Goal: Navigation & Orientation: Find specific page/section

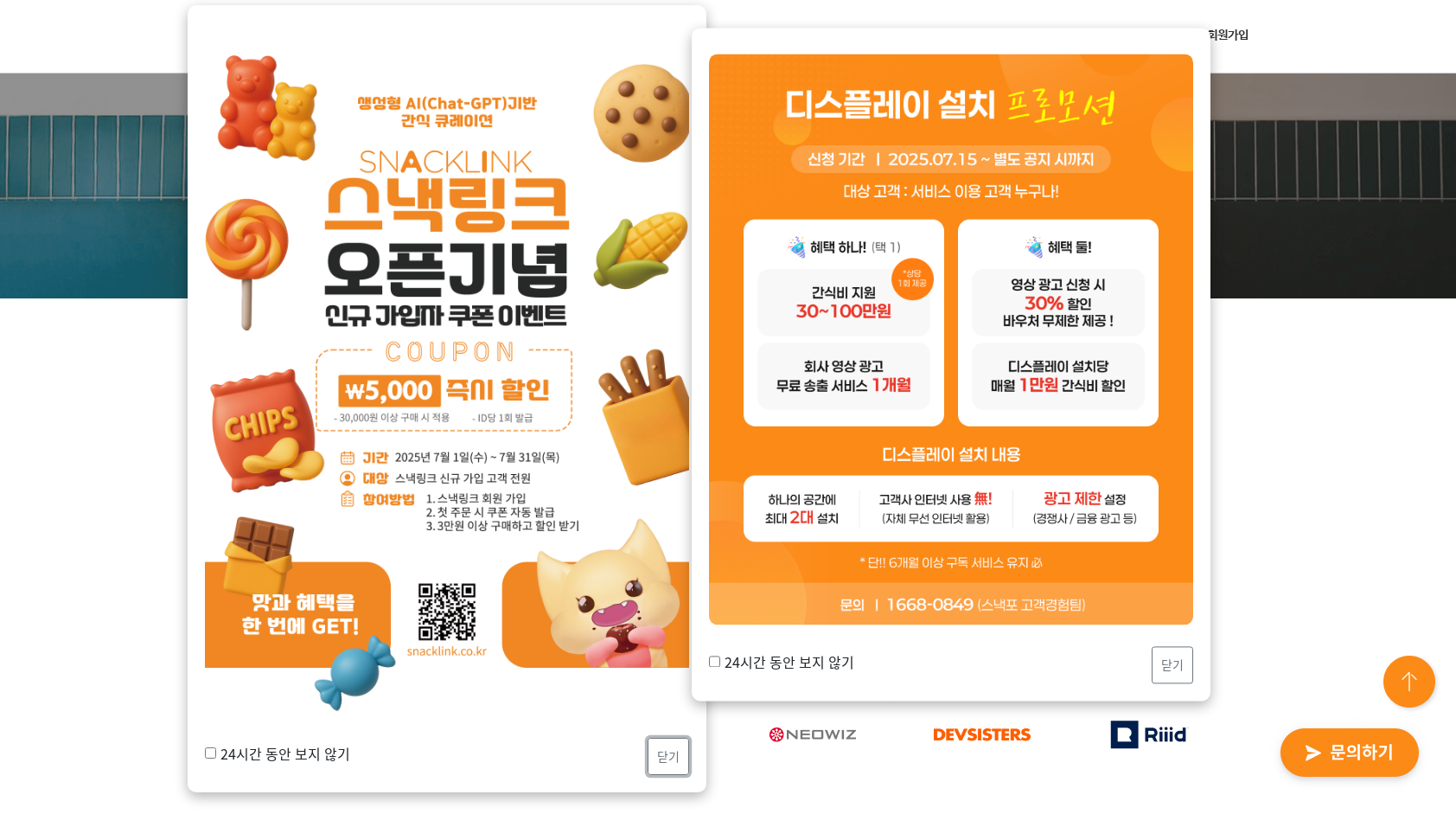
drag, startPoint x: 650, startPoint y: 749, endPoint x: 684, endPoint y: 744, distance: 34.4
click at [650, 749] on button "닫기" at bounding box center [669, 756] width 42 height 37
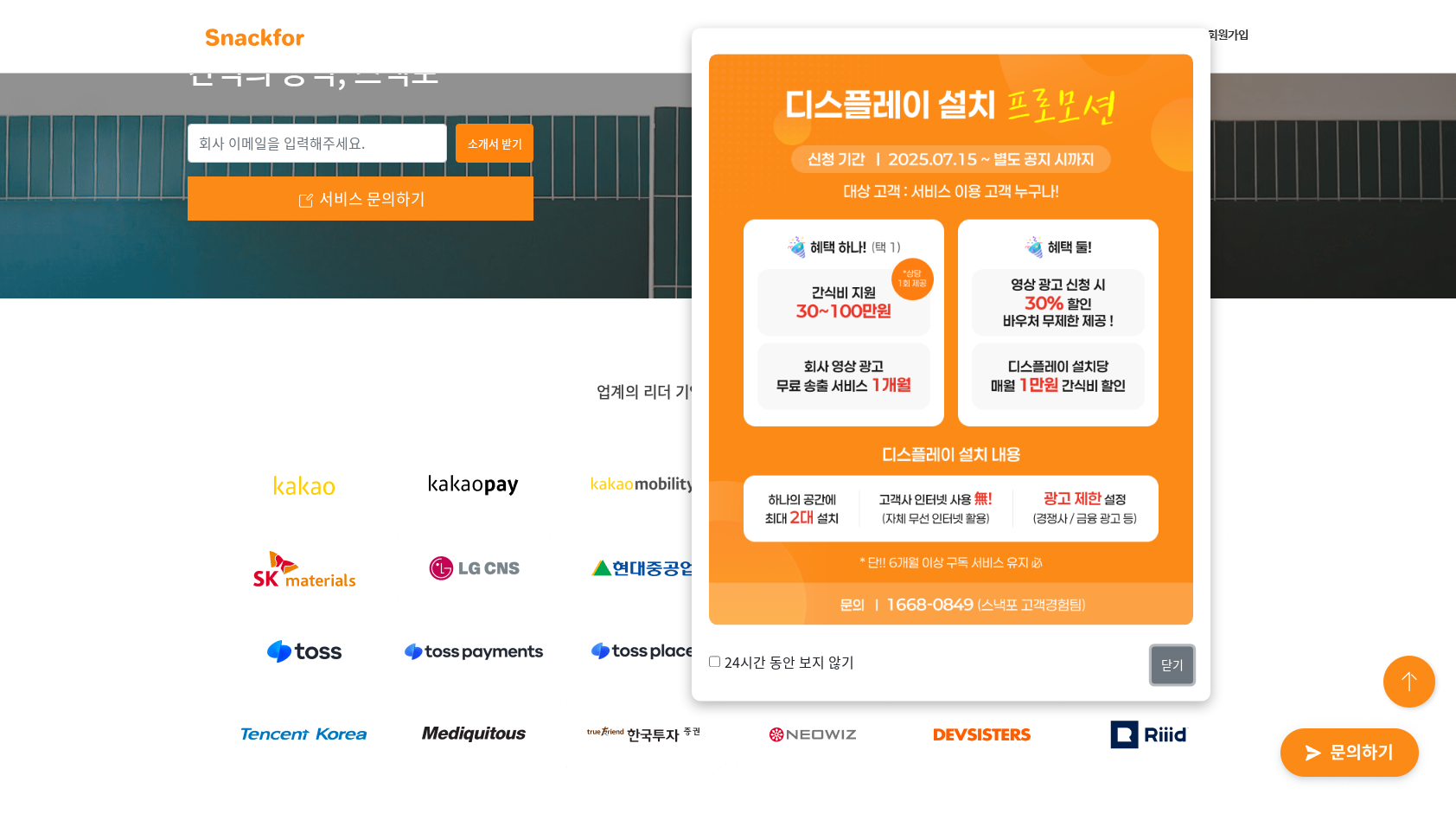
click at [1175, 669] on button "닫기" at bounding box center [1173, 665] width 42 height 37
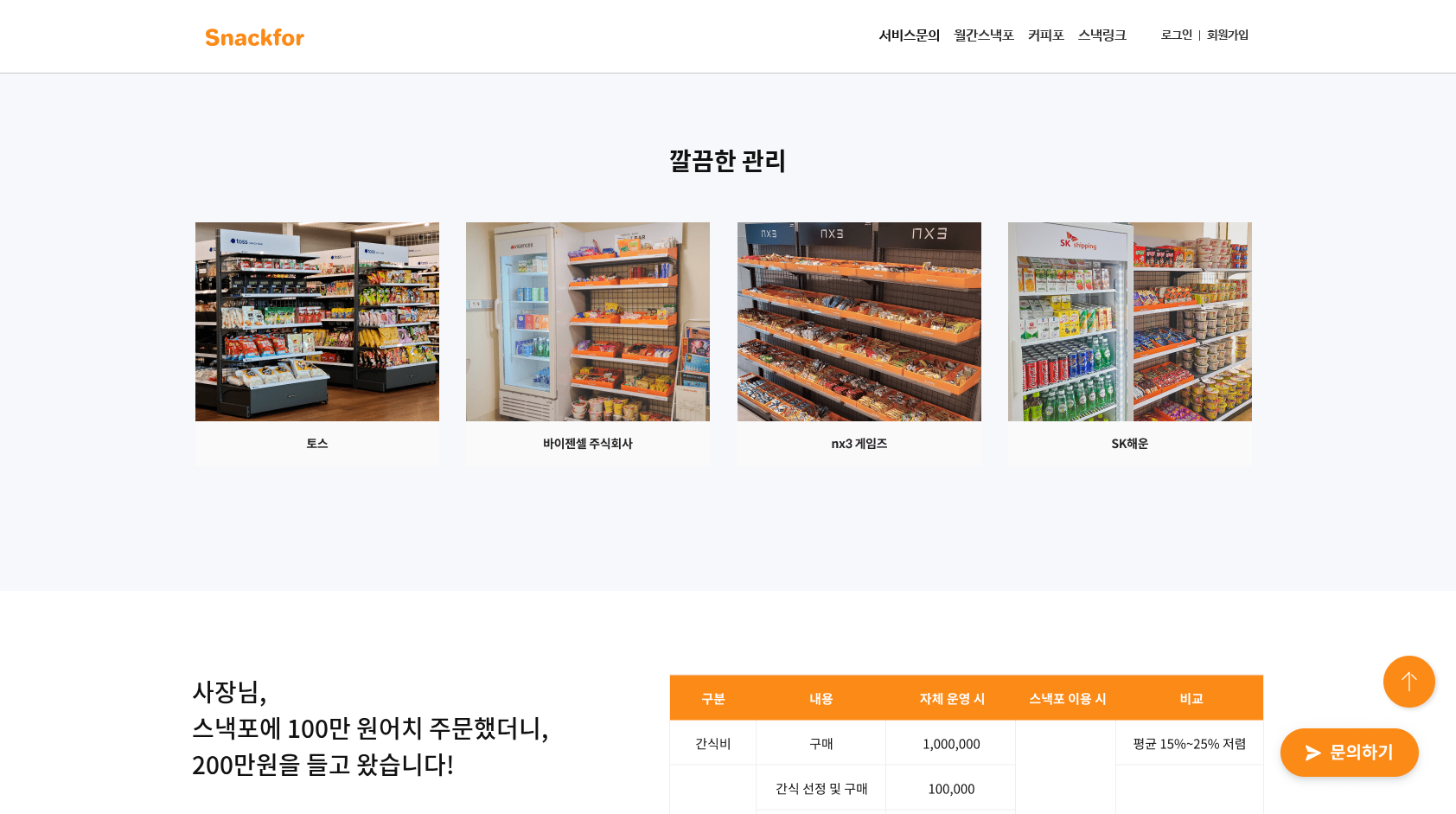
scroll to position [1988, 0]
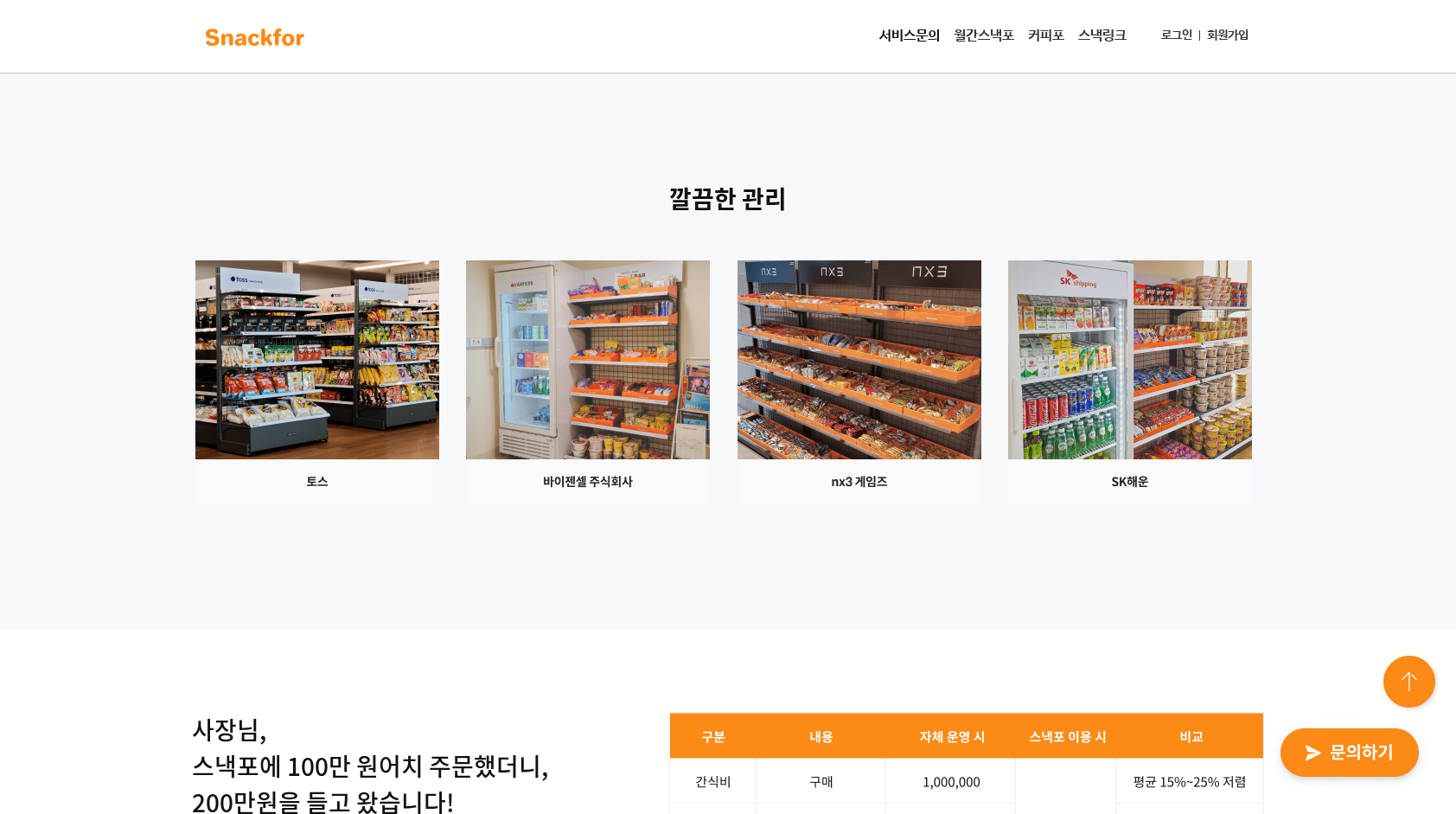
click at [927, 33] on link "서비스문의" at bounding box center [909, 36] width 74 height 34
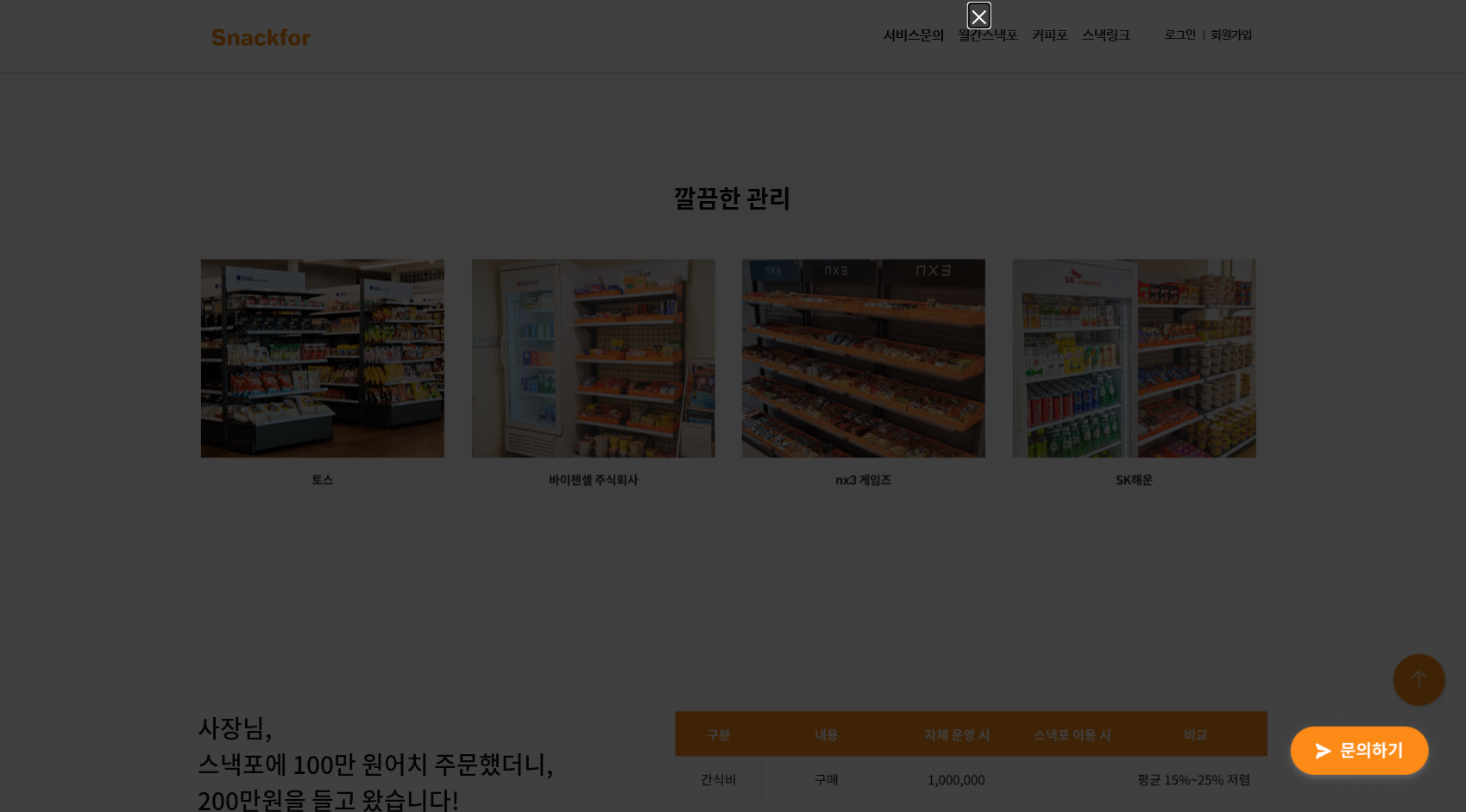
click at [977, 20] on icon "Close" at bounding box center [979, 17] width 14 height 14
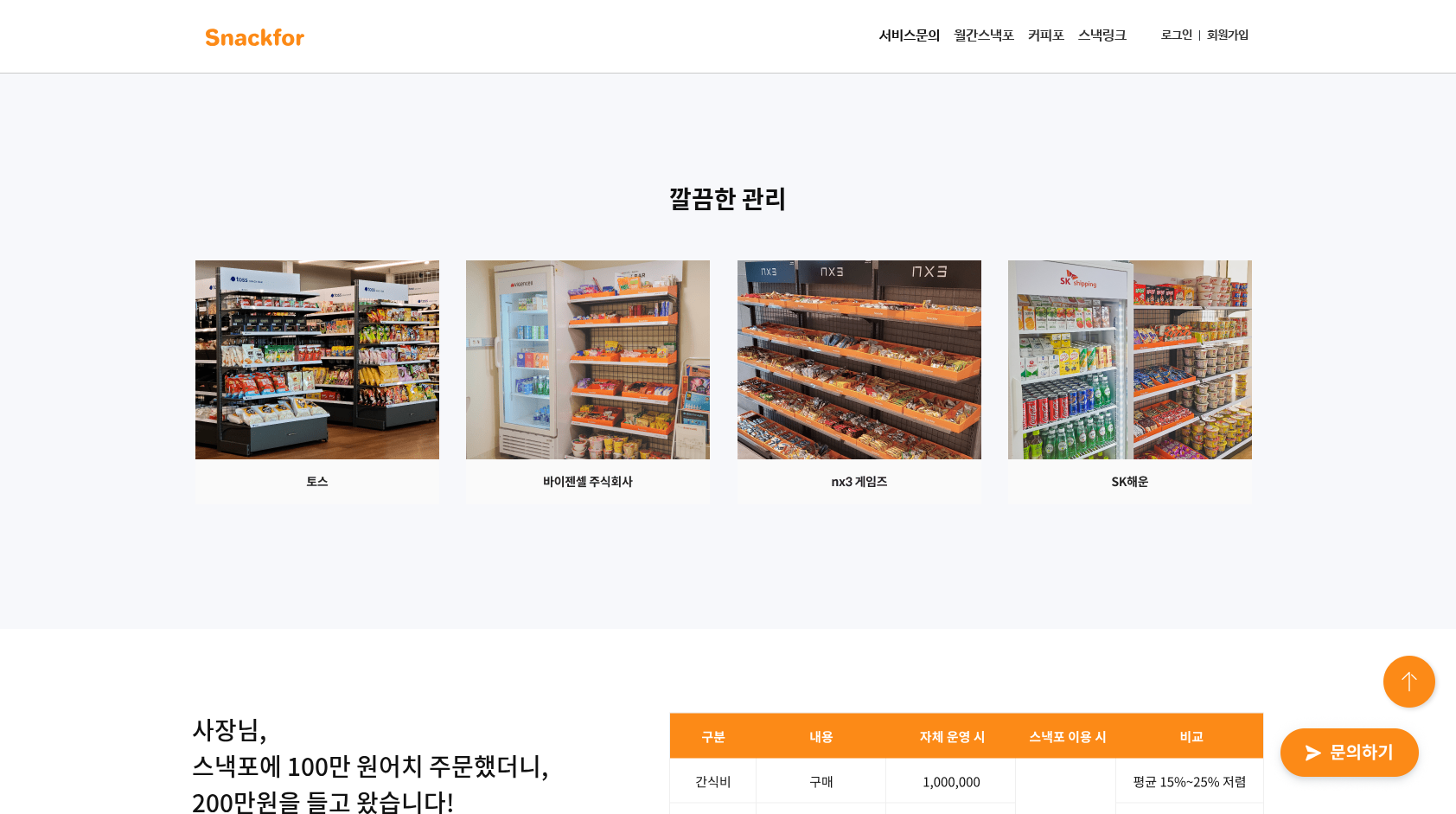
click at [991, 32] on link "월간스낵포" at bounding box center [984, 36] width 74 height 34
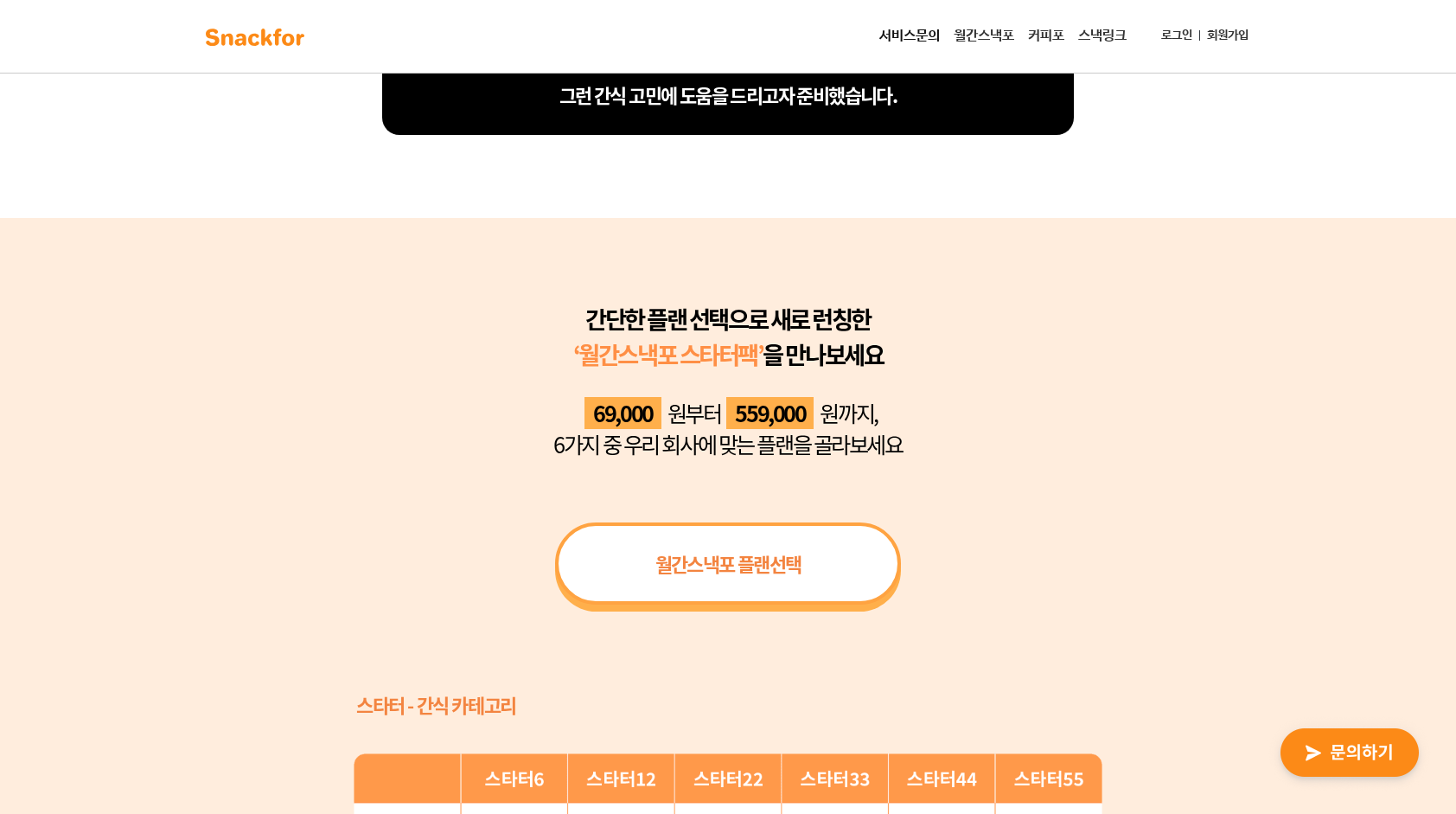
scroll to position [951, 0]
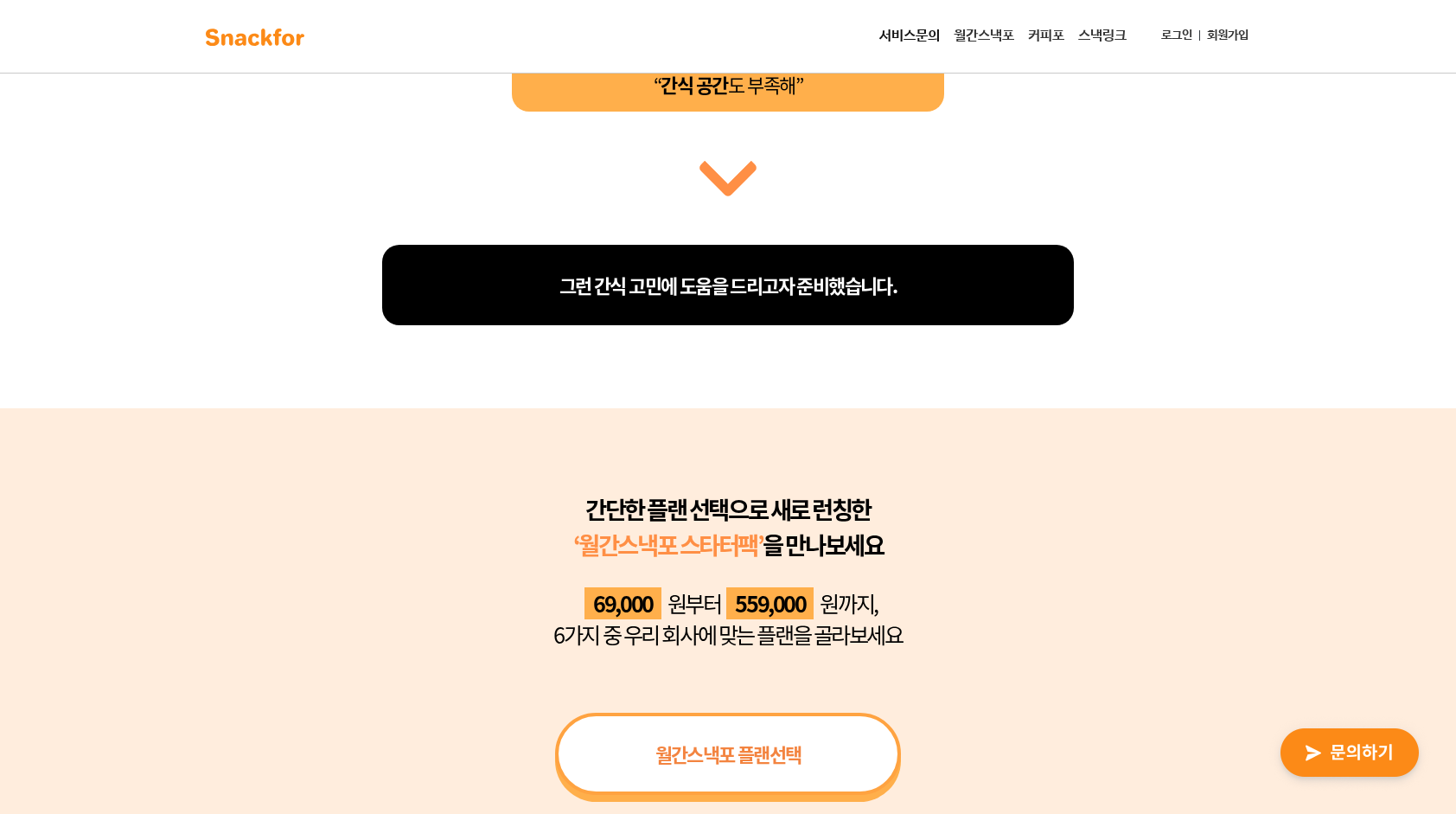
click at [239, 43] on img at bounding box center [255, 37] width 109 height 28
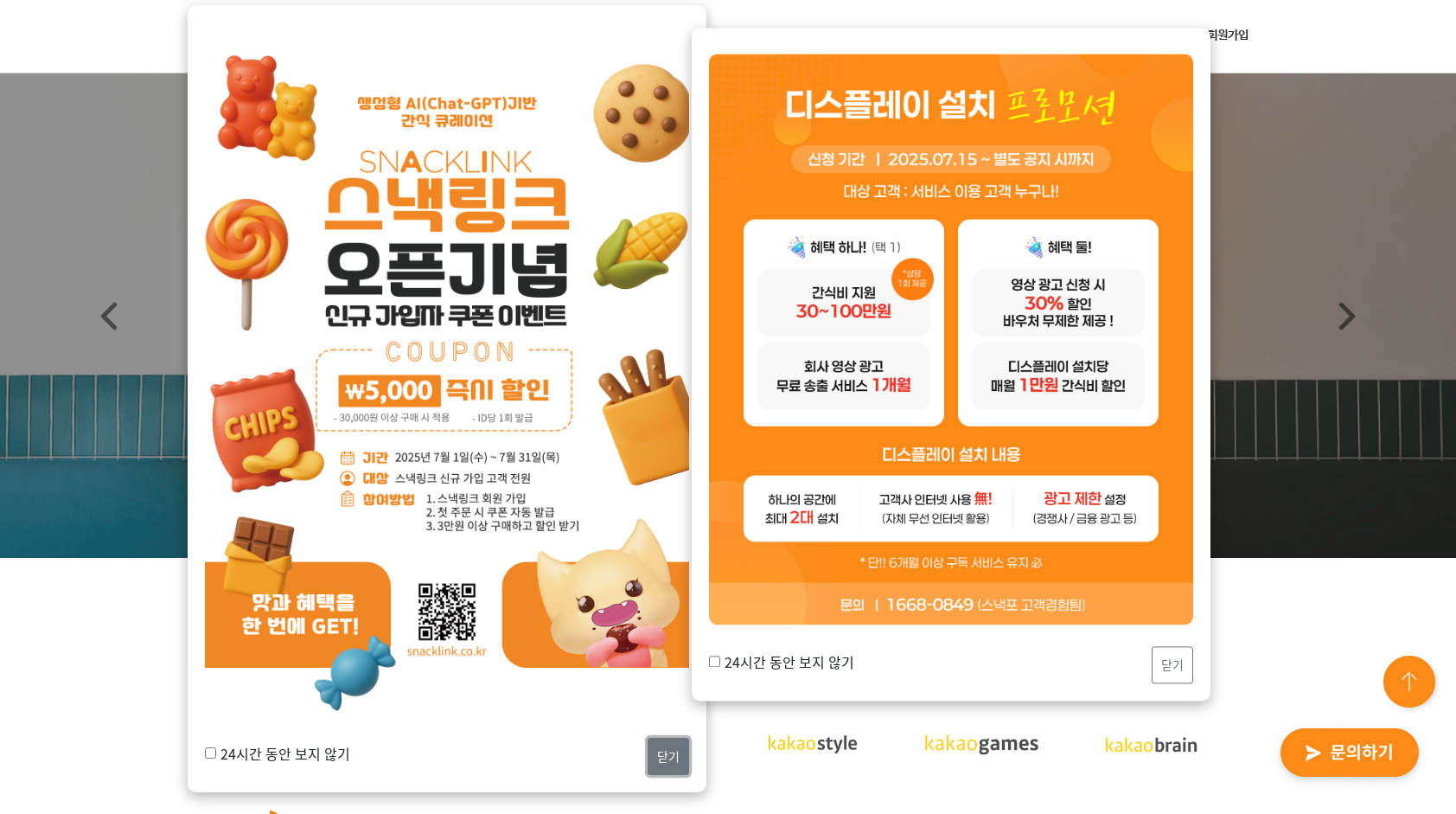
click at [660, 759] on button "닫기" at bounding box center [669, 756] width 42 height 37
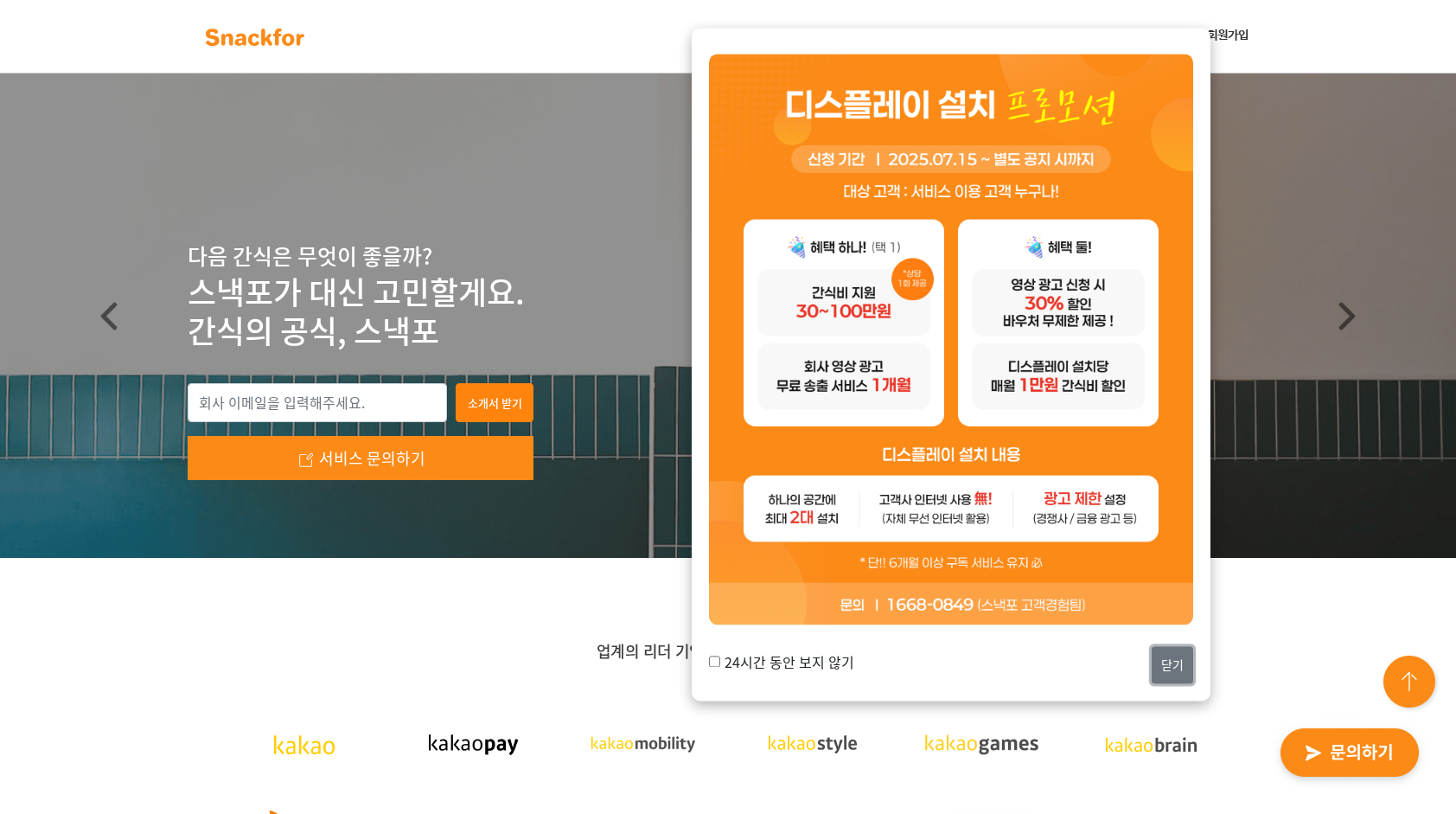
click at [1166, 661] on button "닫기" at bounding box center [1173, 665] width 42 height 37
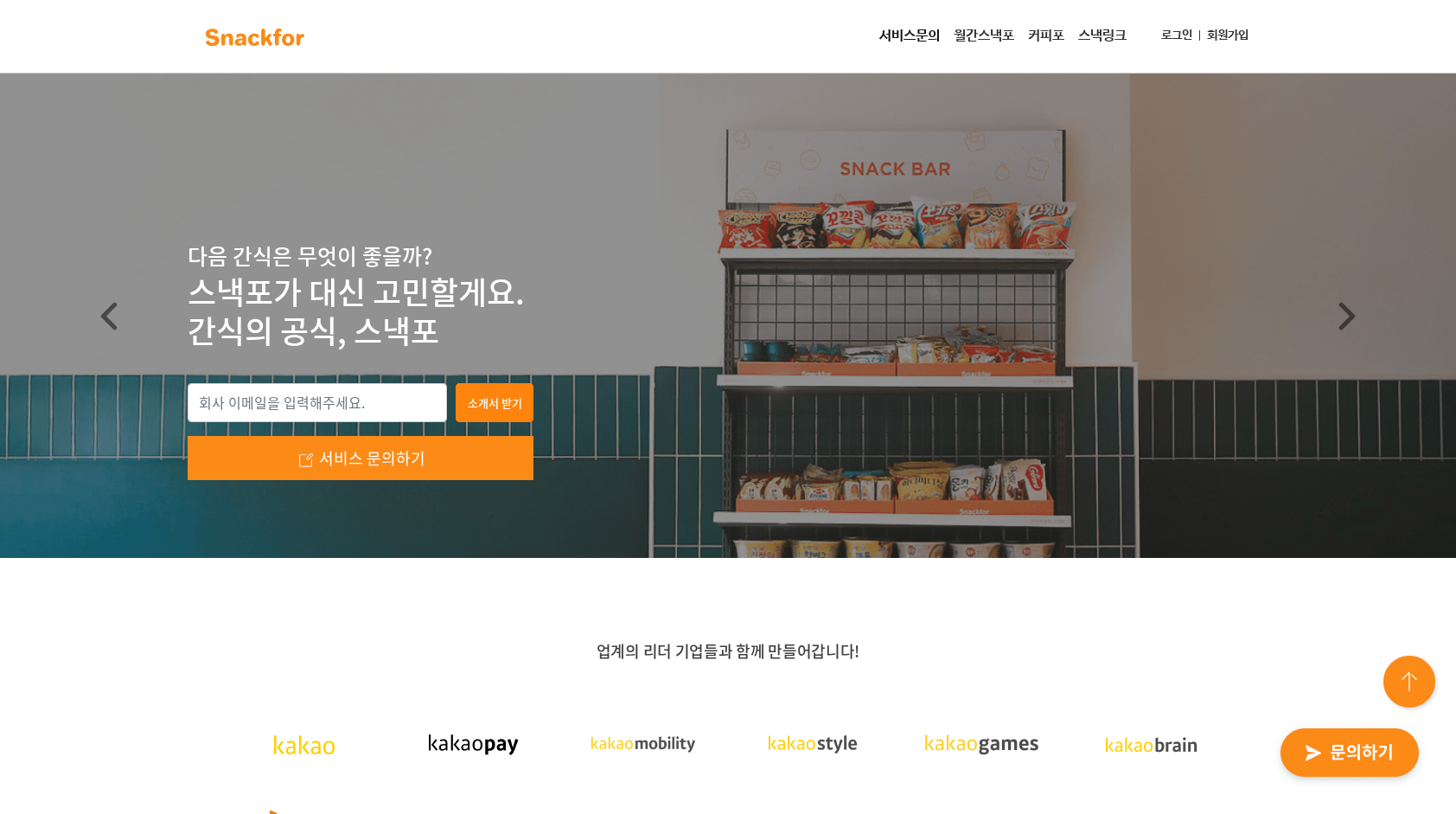
click at [899, 46] on link "서비스문의" at bounding box center [909, 36] width 74 height 34
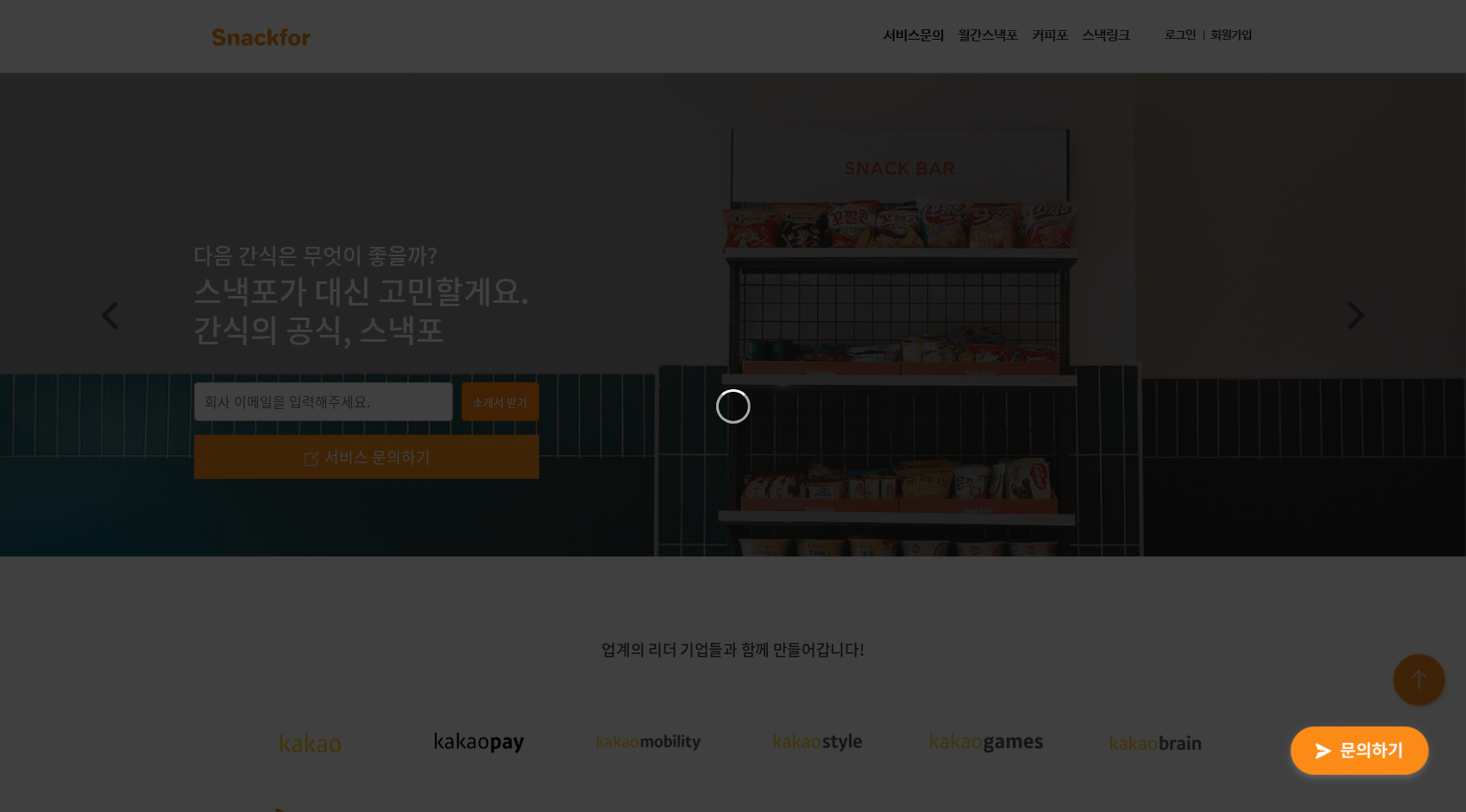
click at [899, 38] on div at bounding box center [733, 406] width 1466 height 812
drag, startPoint x: 970, startPoint y: 14, endPoint x: 956, endPoint y: 28, distance: 19.8
click at [970, 14] on icon "Close" at bounding box center [979, 17] width 21 height 21
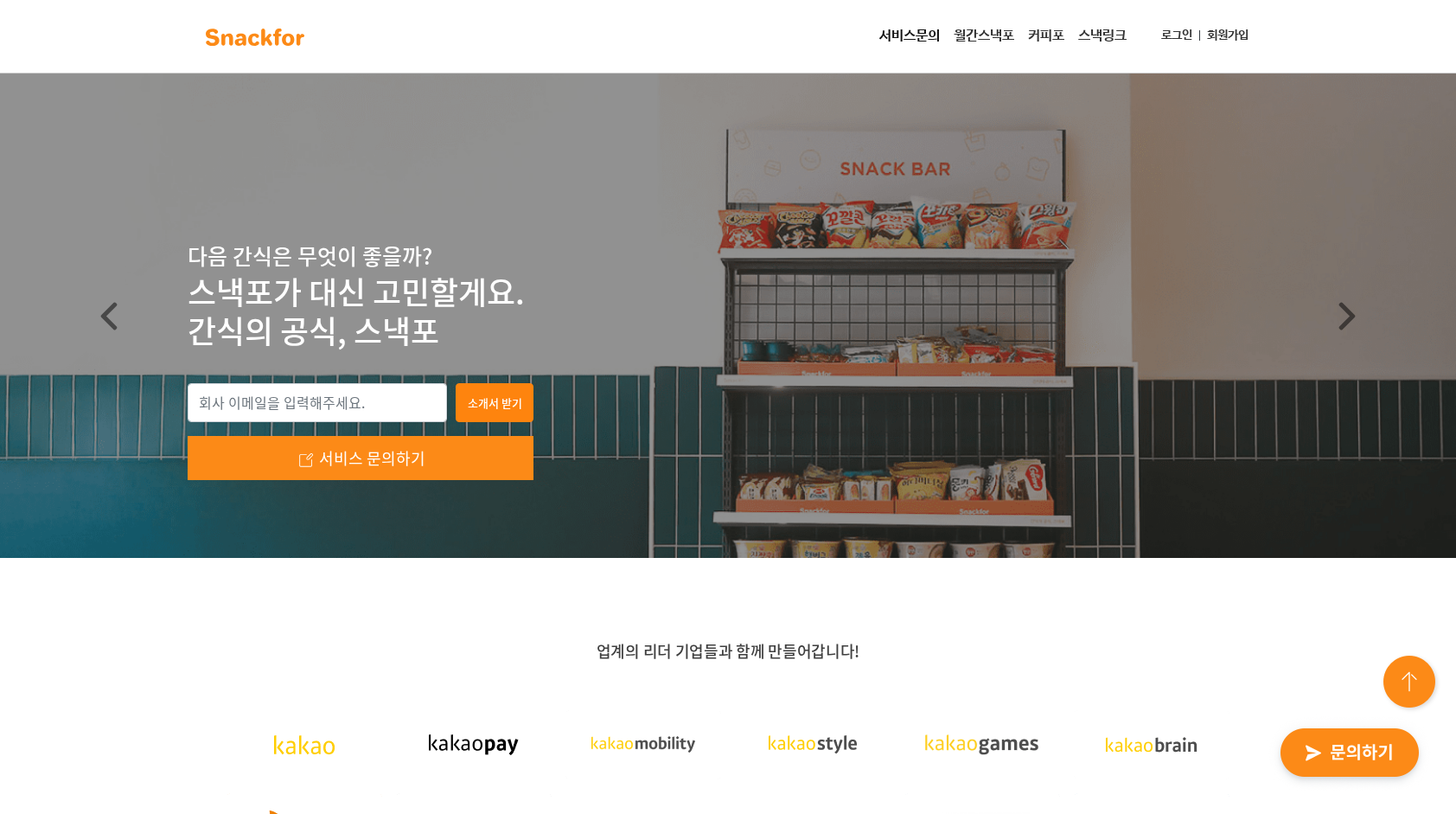
click at [223, 41] on img at bounding box center [255, 37] width 109 height 28
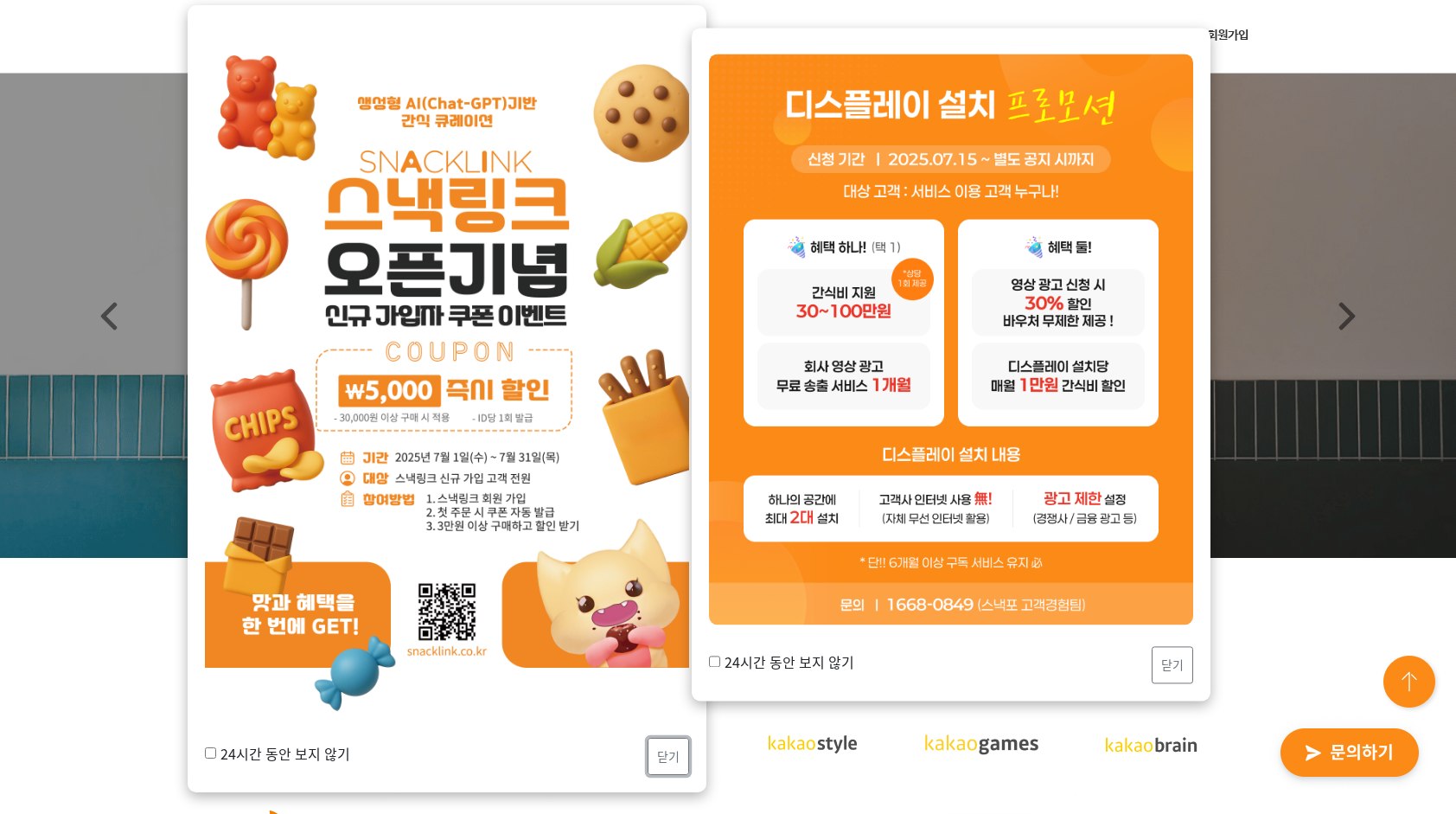
click at [663, 766] on button "닫기" at bounding box center [669, 756] width 42 height 37
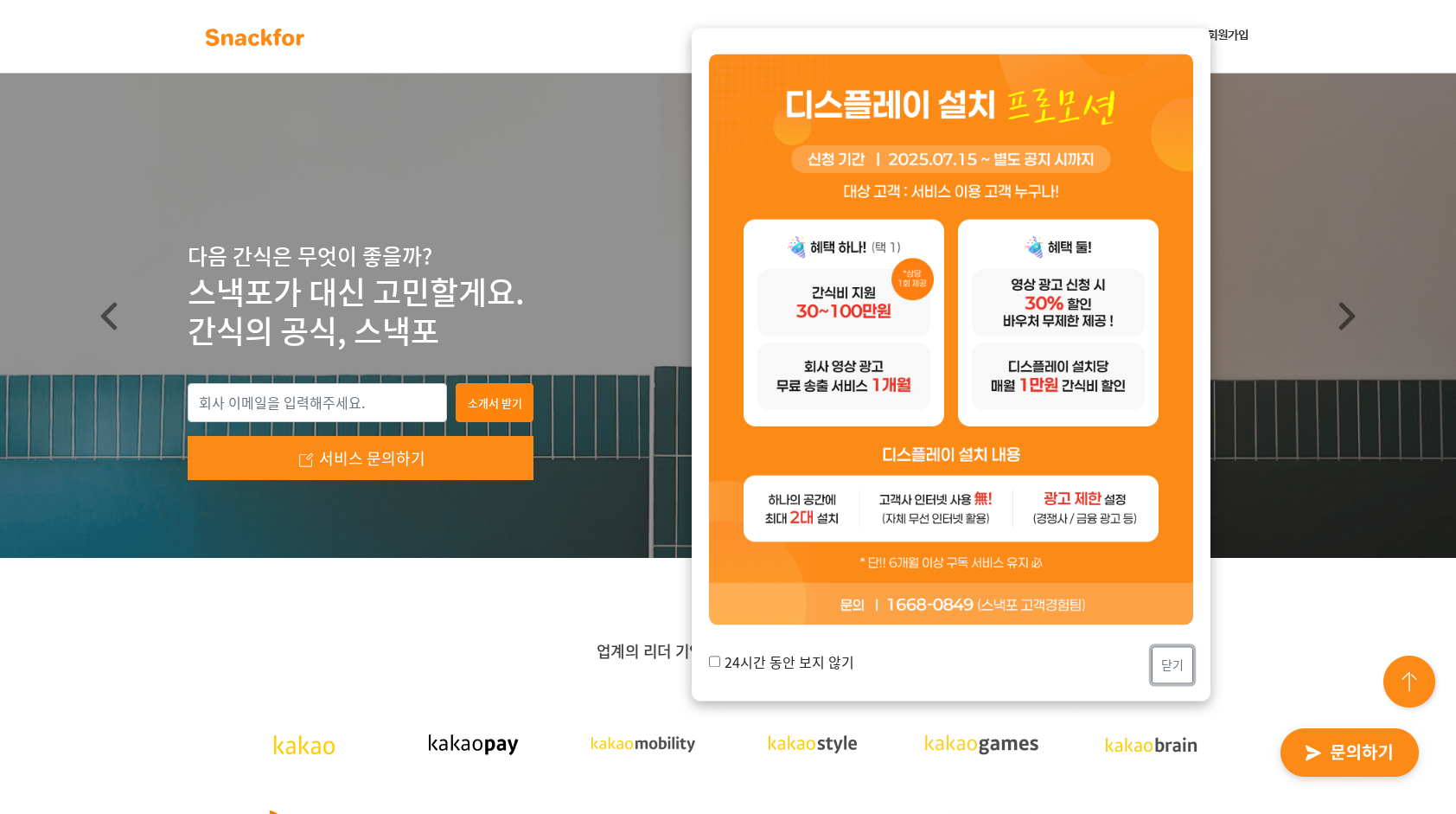
click at [1190, 652] on button "닫기" at bounding box center [1173, 665] width 42 height 37
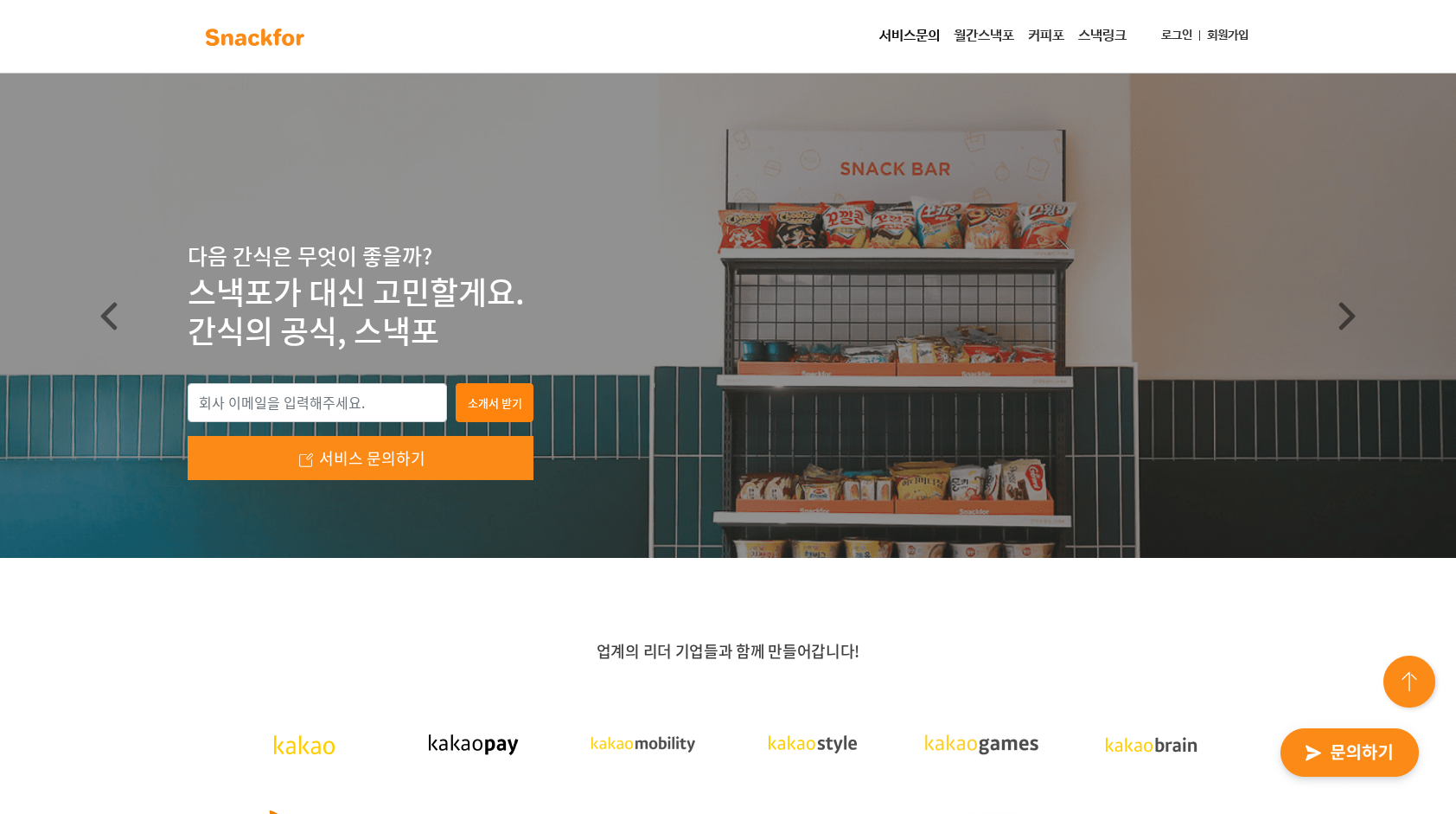
click at [1024, 29] on link "커피포" at bounding box center [1046, 36] width 50 height 34
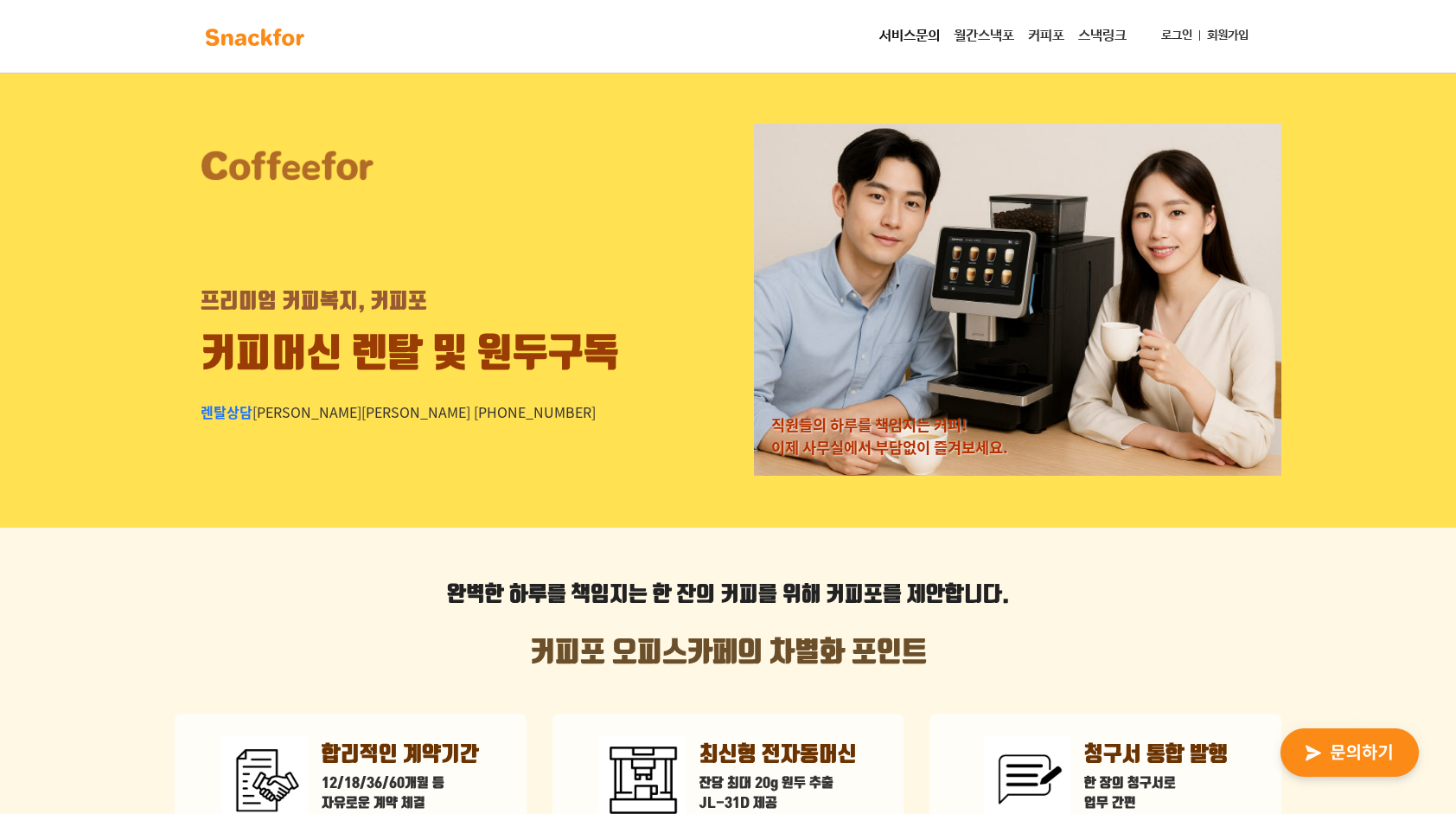
click at [959, 30] on link "월간스낵포" at bounding box center [984, 36] width 74 height 34
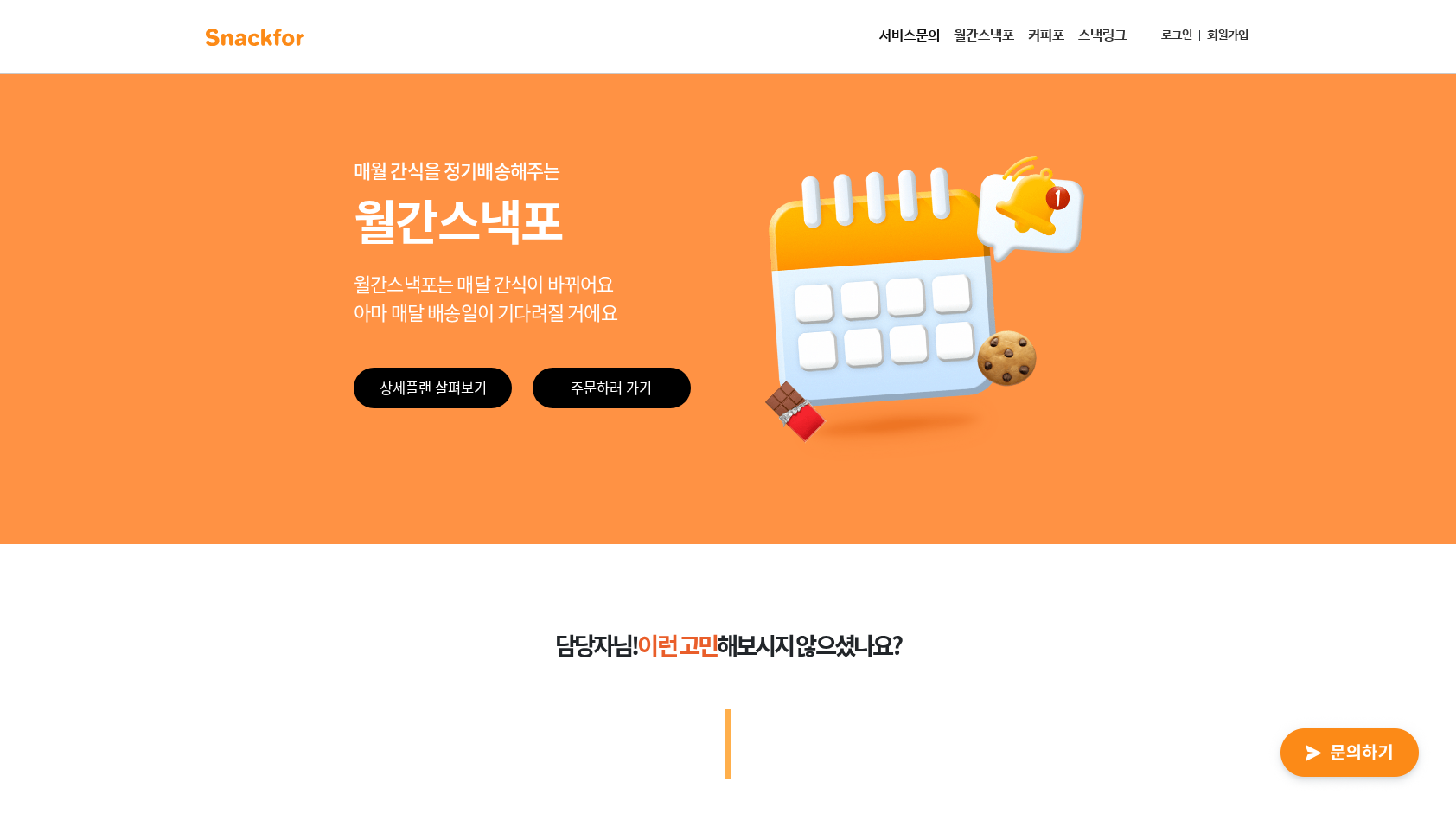
click at [906, 30] on link "서비스문의" at bounding box center [909, 36] width 74 height 34
